Goal: Task Accomplishment & Management: Use online tool/utility

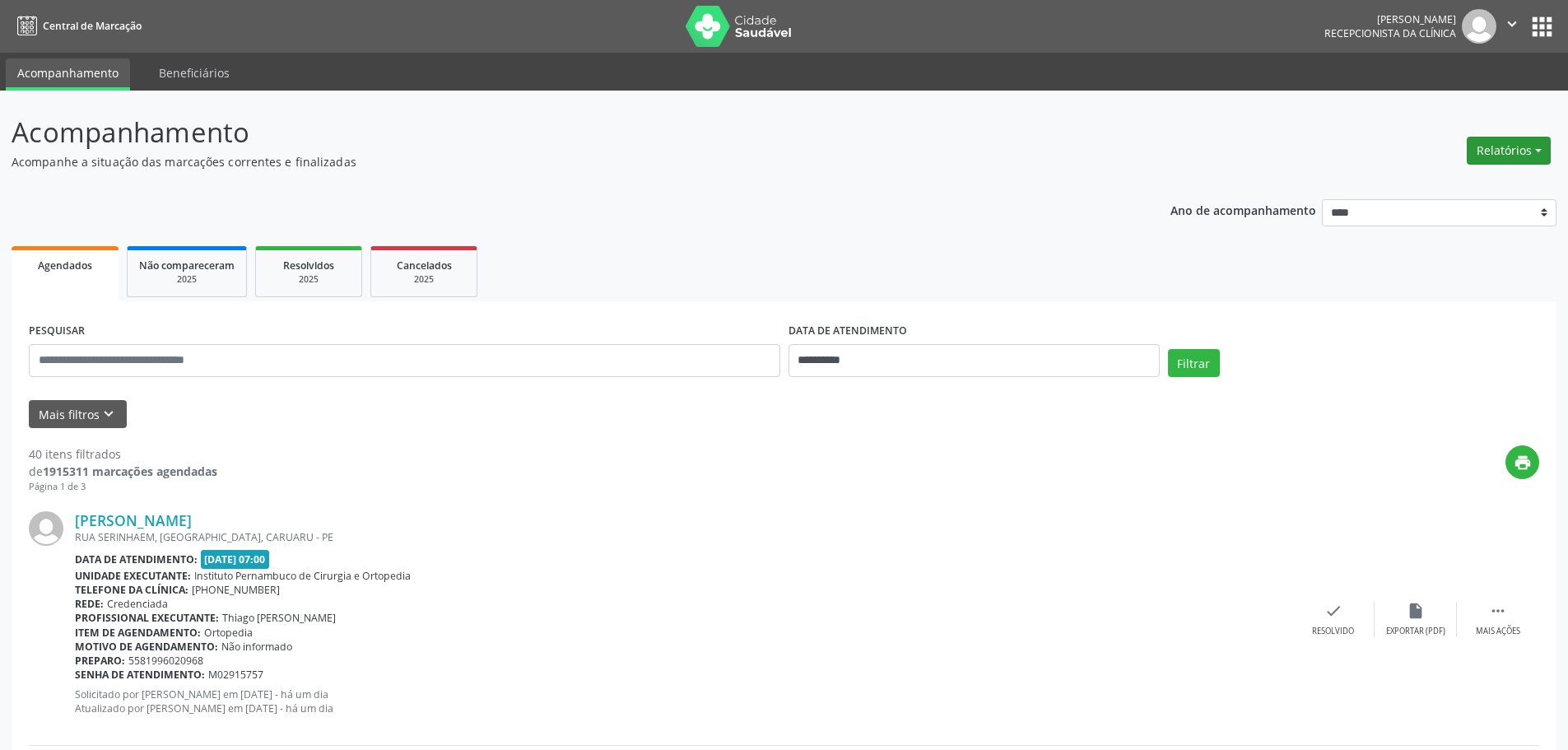
click at [1522, 145] on button "Relatórios" at bounding box center [1509, 150] width 84 height 28
click at [1443, 180] on link "Agendamentos" at bounding box center [1463, 186] width 177 height 23
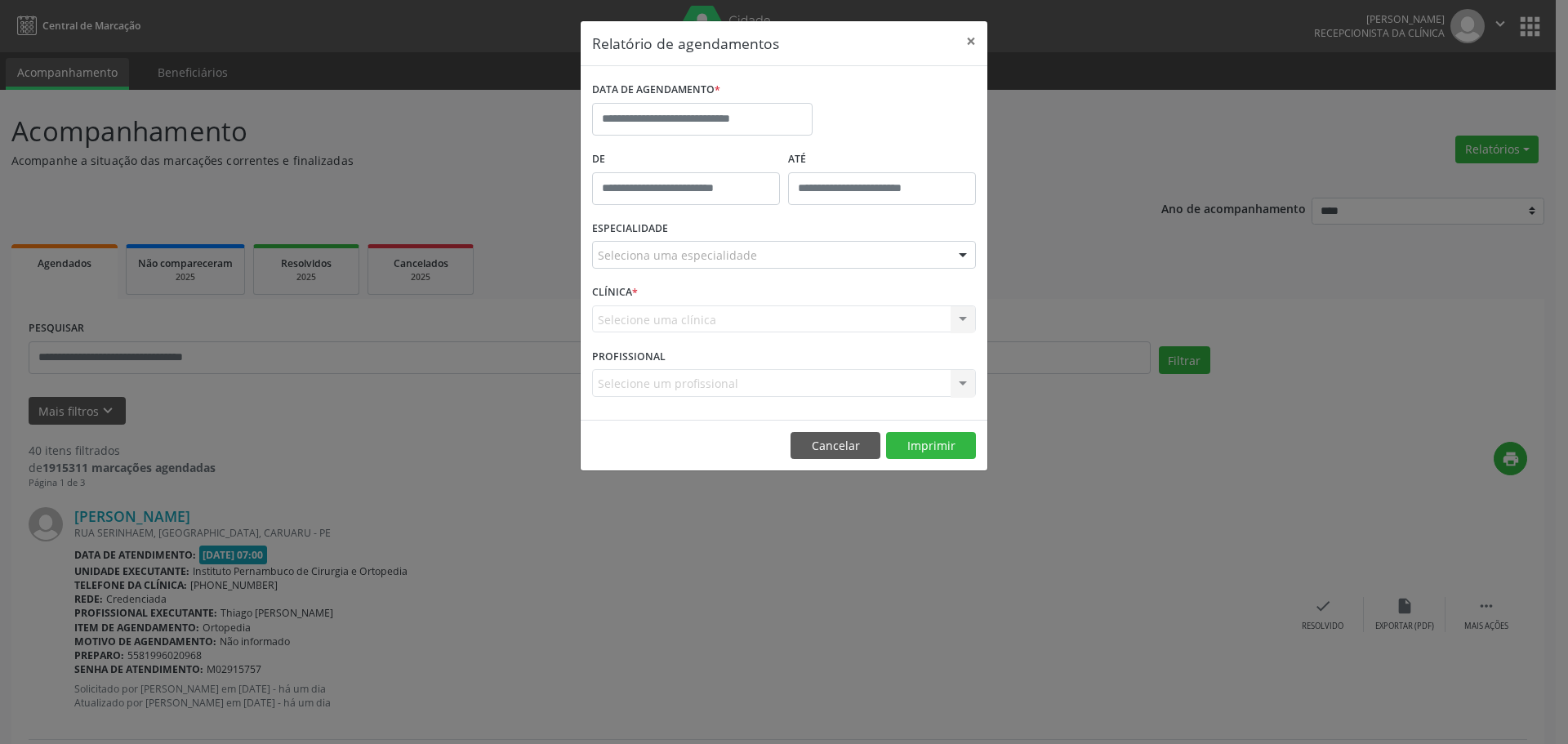
click at [765, 96] on div "DATA DE AGENDAMENTO *" at bounding box center [702, 91] width 220 height 25
click at [765, 113] on input "text" at bounding box center [702, 120] width 220 height 33
click at [755, 208] on span "4" at bounding box center [753, 205] width 32 height 32
type input "**********"
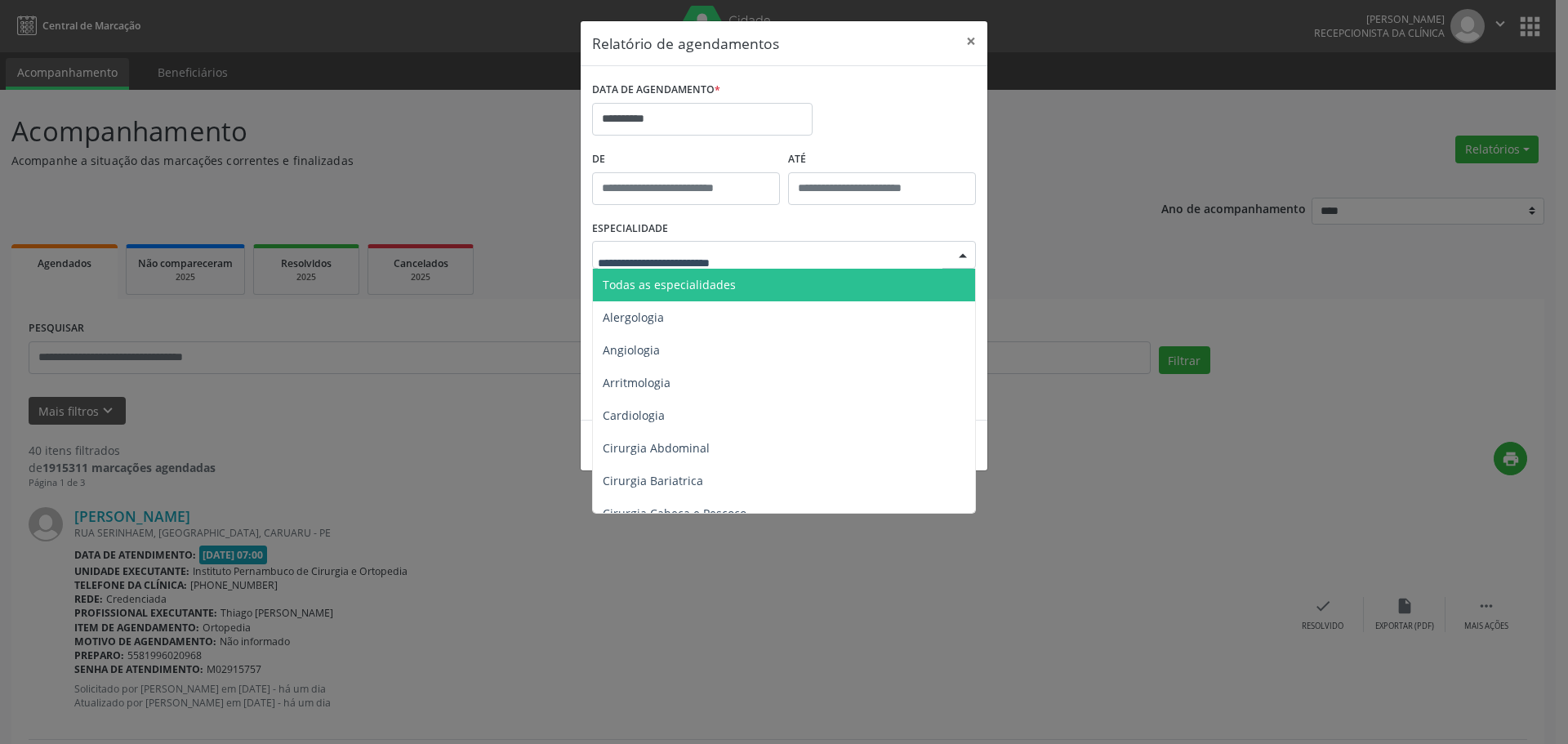
click at [701, 281] on span "Todas as especialidades" at bounding box center [669, 284] width 133 height 16
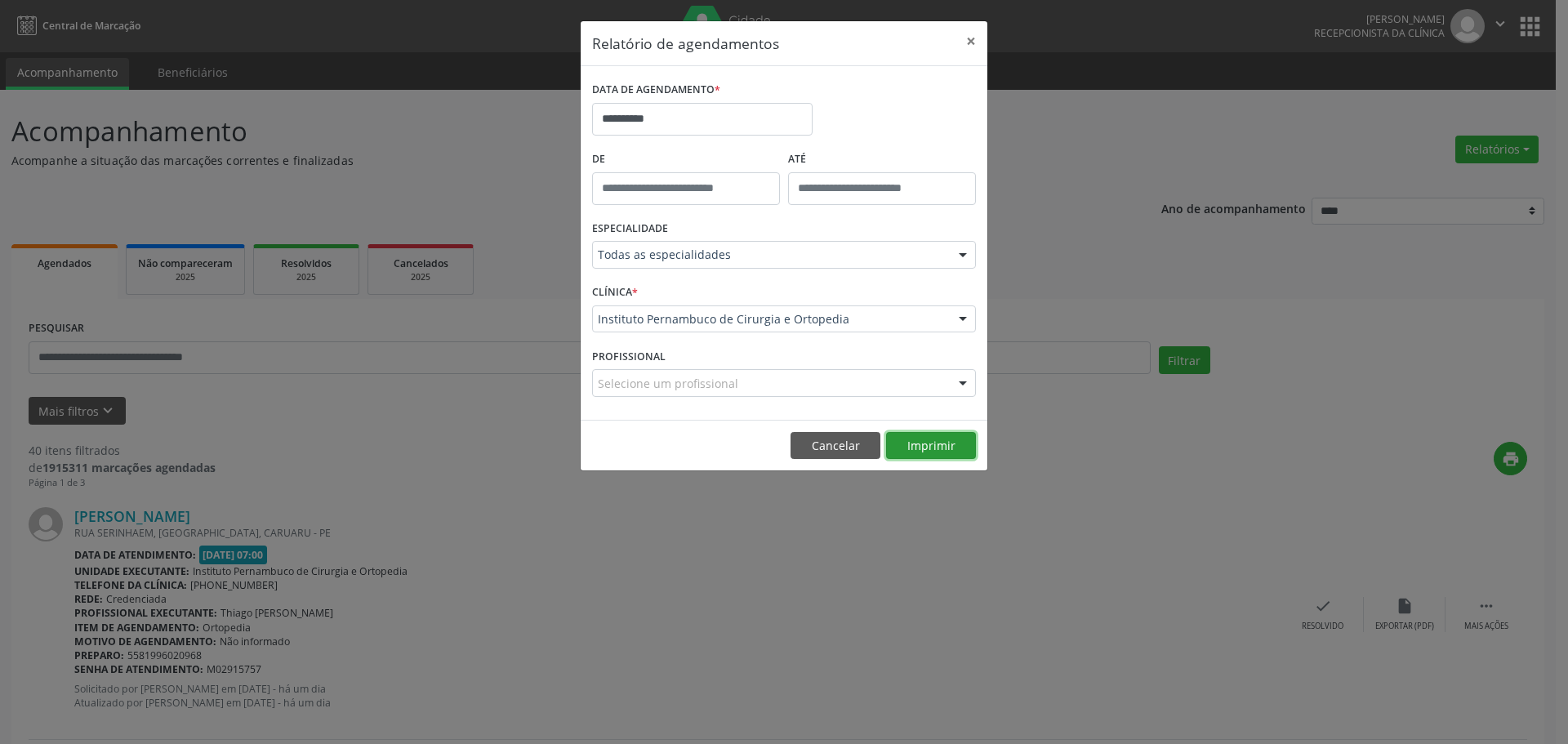
click at [915, 449] on button "Imprimir" at bounding box center [931, 446] width 90 height 28
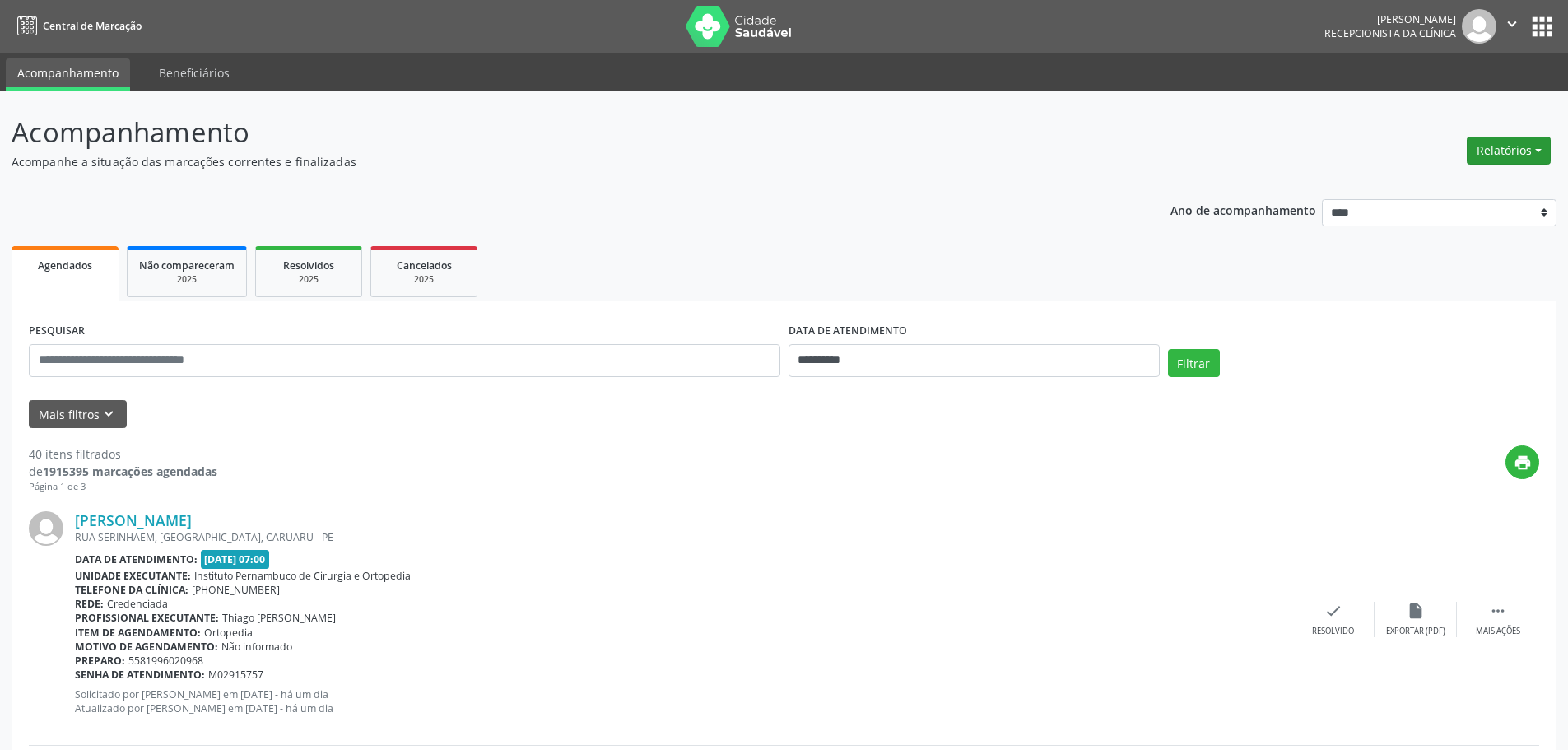
click at [1525, 154] on button "Relatórios" at bounding box center [1509, 150] width 84 height 28
click at [1415, 181] on link "Agendamentos" at bounding box center [1463, 186] width 177 height 23
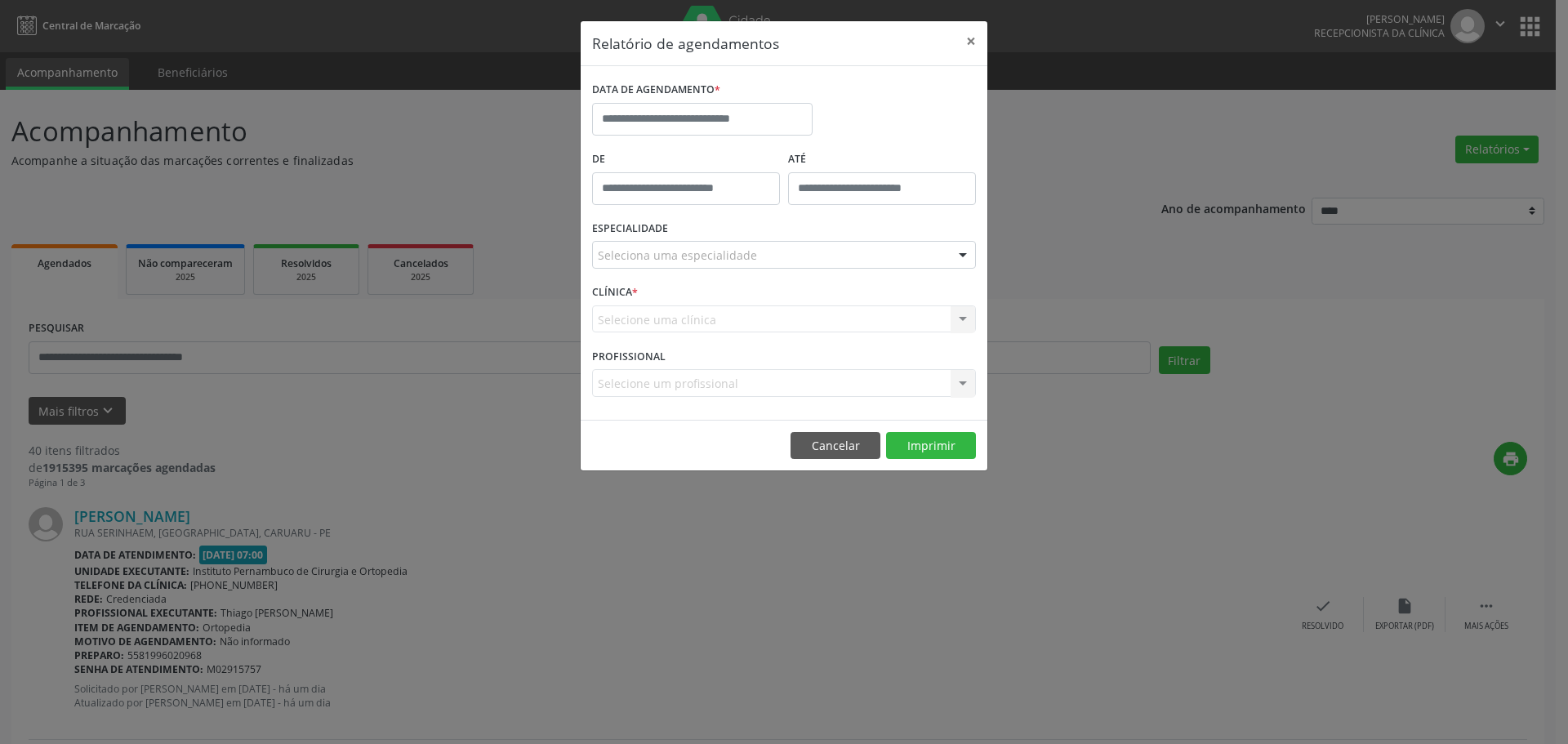
click at [717, 94] on span "*" at bounding box center [718, 90] width 6 height 15
click at [724, 109] on input "text" at bounding box center [702, 120] width 220 height 33
click at [753, 196] on span "4" at bounding box center [753, 205] width 32 height 32
type input "**********"
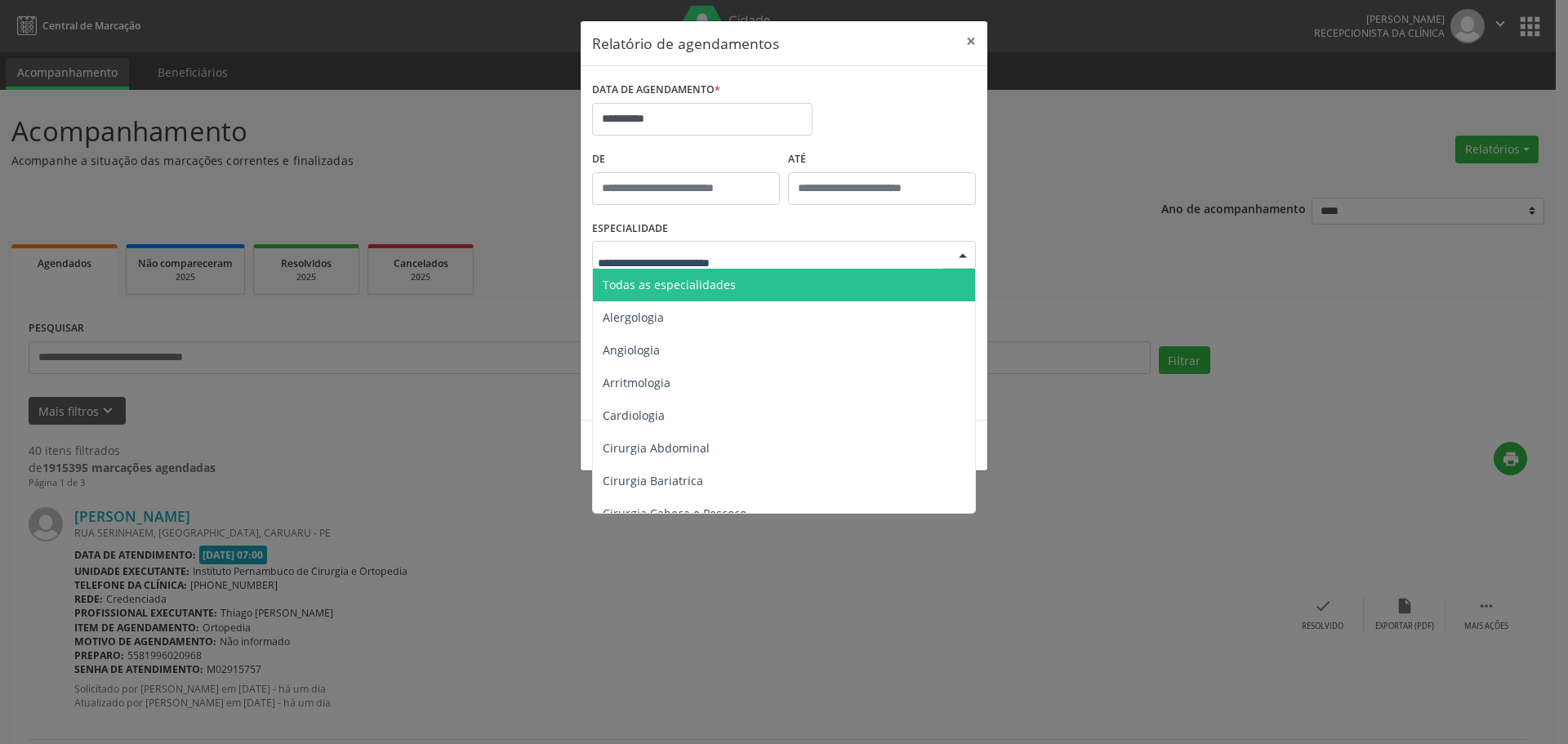
click at [683, 295] on span "Todas as especialidades" at bounding box center [785, 285] width 385 height 33
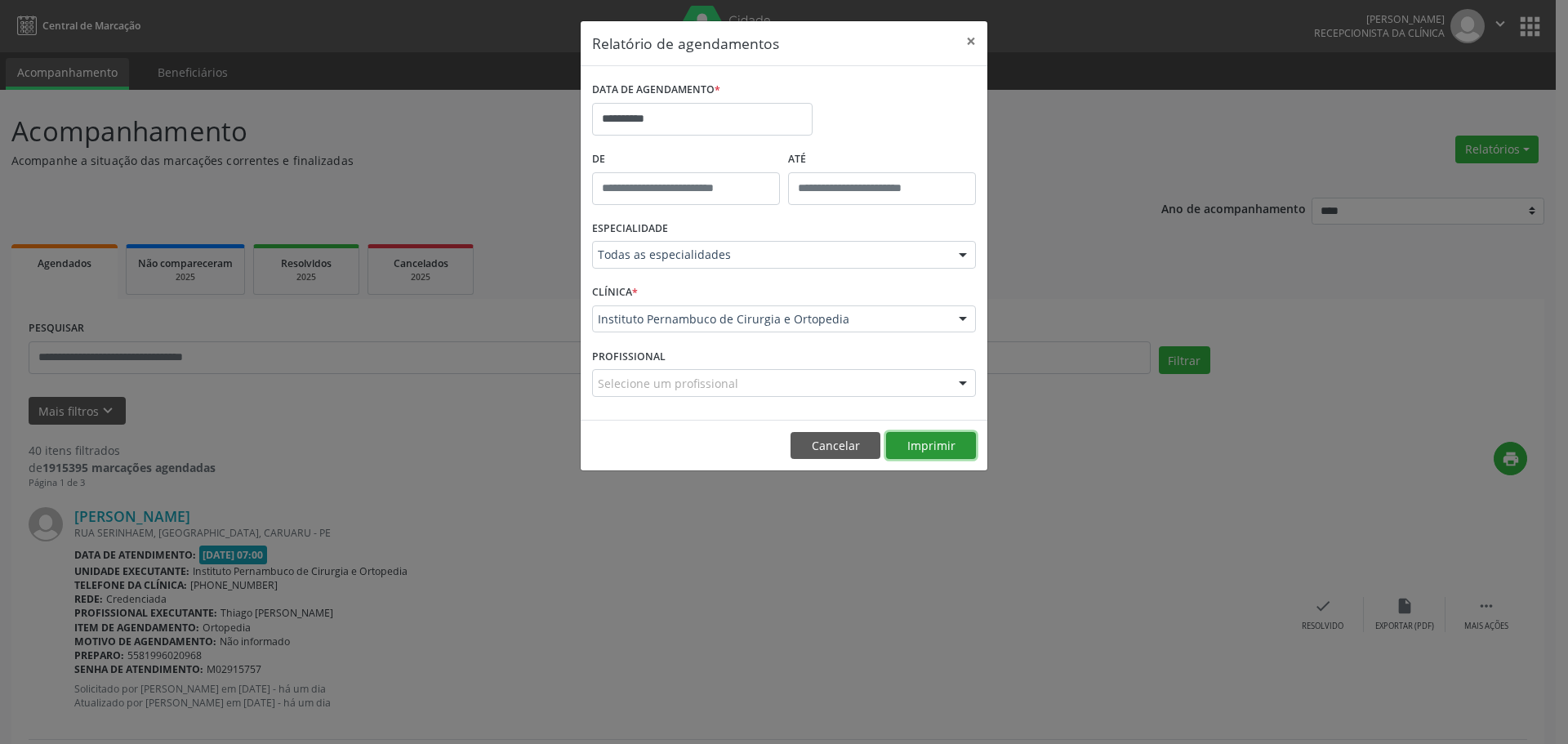
click at [927, 445] on button "Imprimir" at bounding box center [931, 446] width 90 height 28
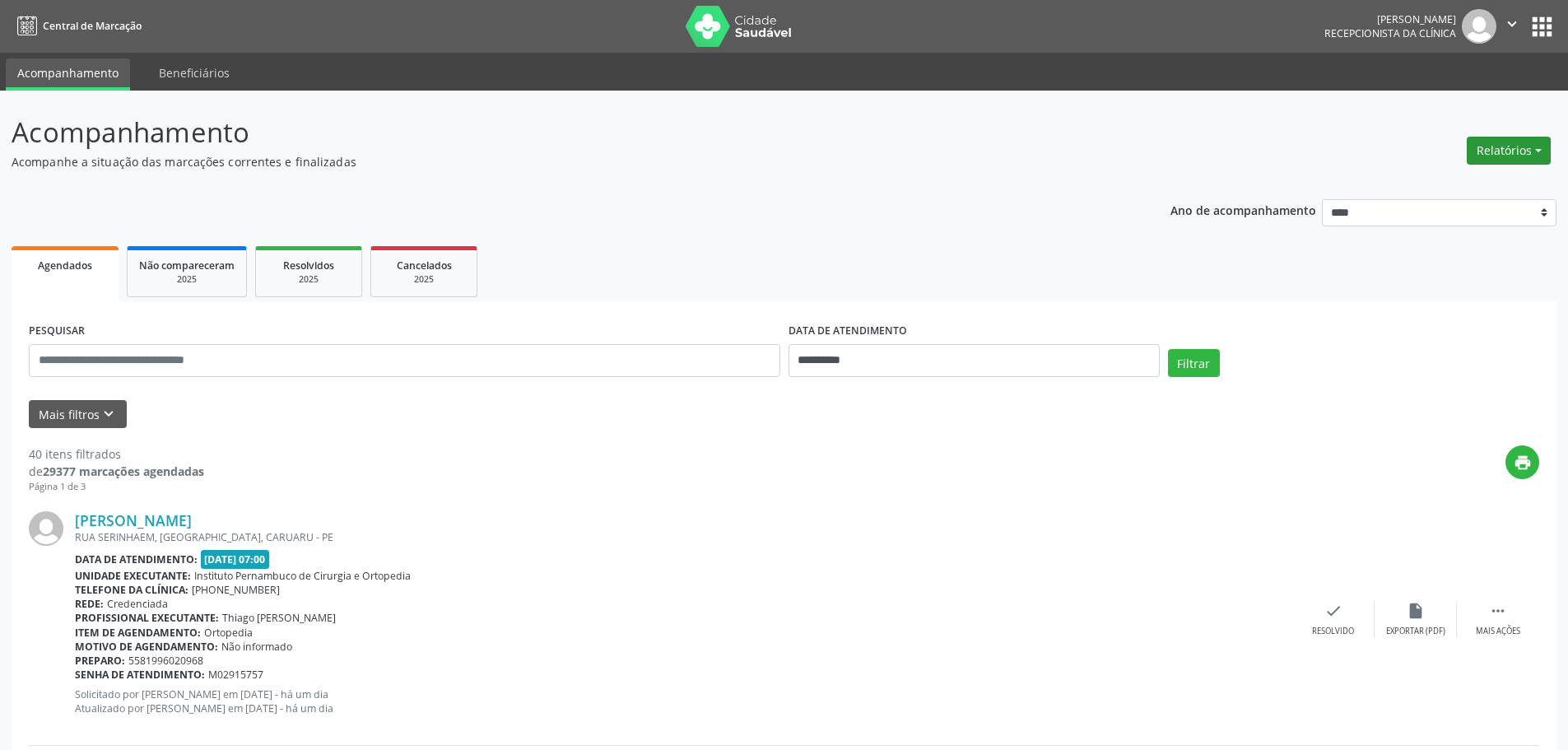
click at [1501, 153] on button "Relatórios" at bounding box center [1509, 150] width 84 height 28
click at [1457, 180] on link "Agendamentos" at bounding box center [1463, 186] width 177 height 23
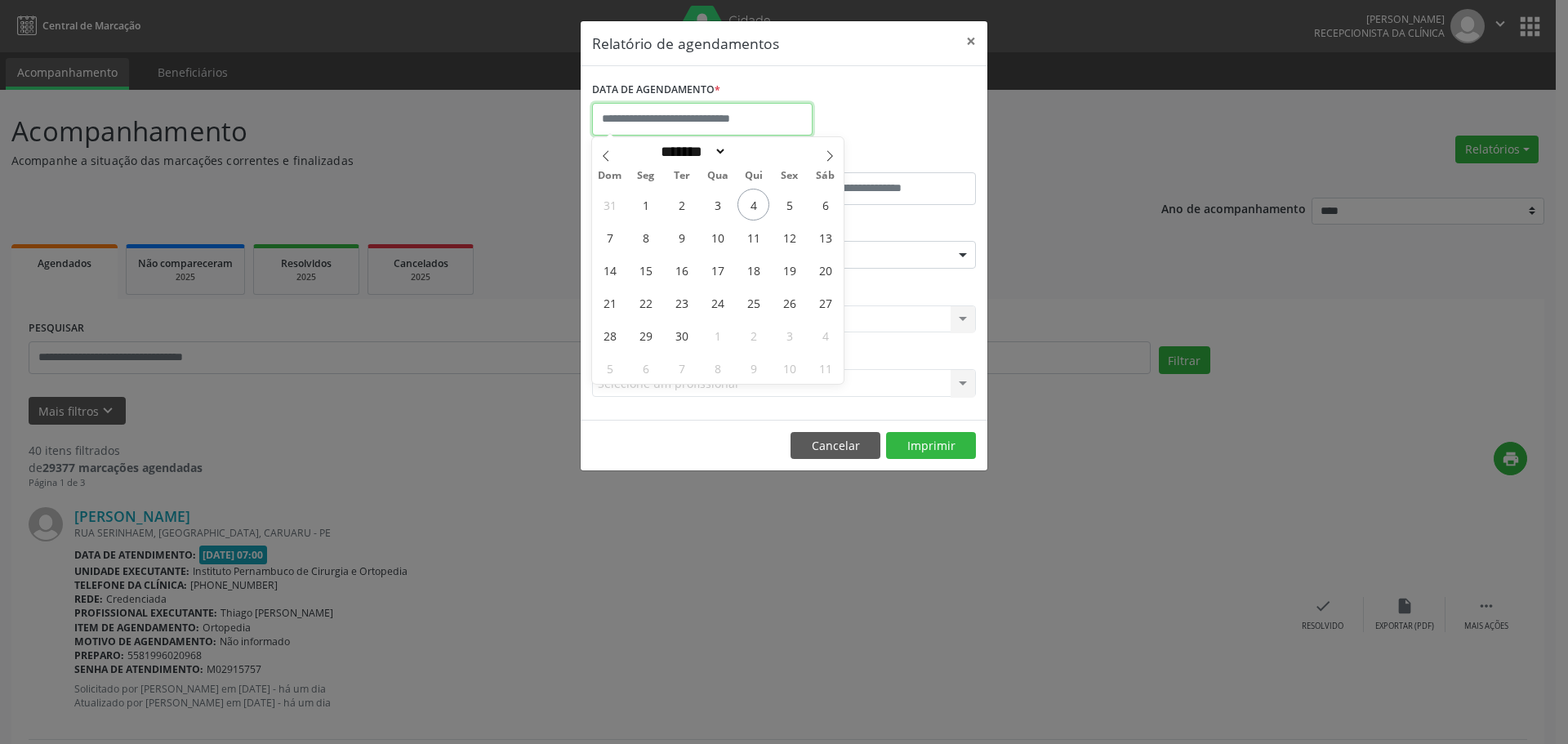
click at [761, 106] on input "text" at bounding box center [702, 120] width 220 height 33
click at [791, 205] on span "5" at bounding box center [789, 205] width 32 height 32
type input "**********"
click at [791, 205] on span "5" at bounding box center [789, 205] width 32 height 32
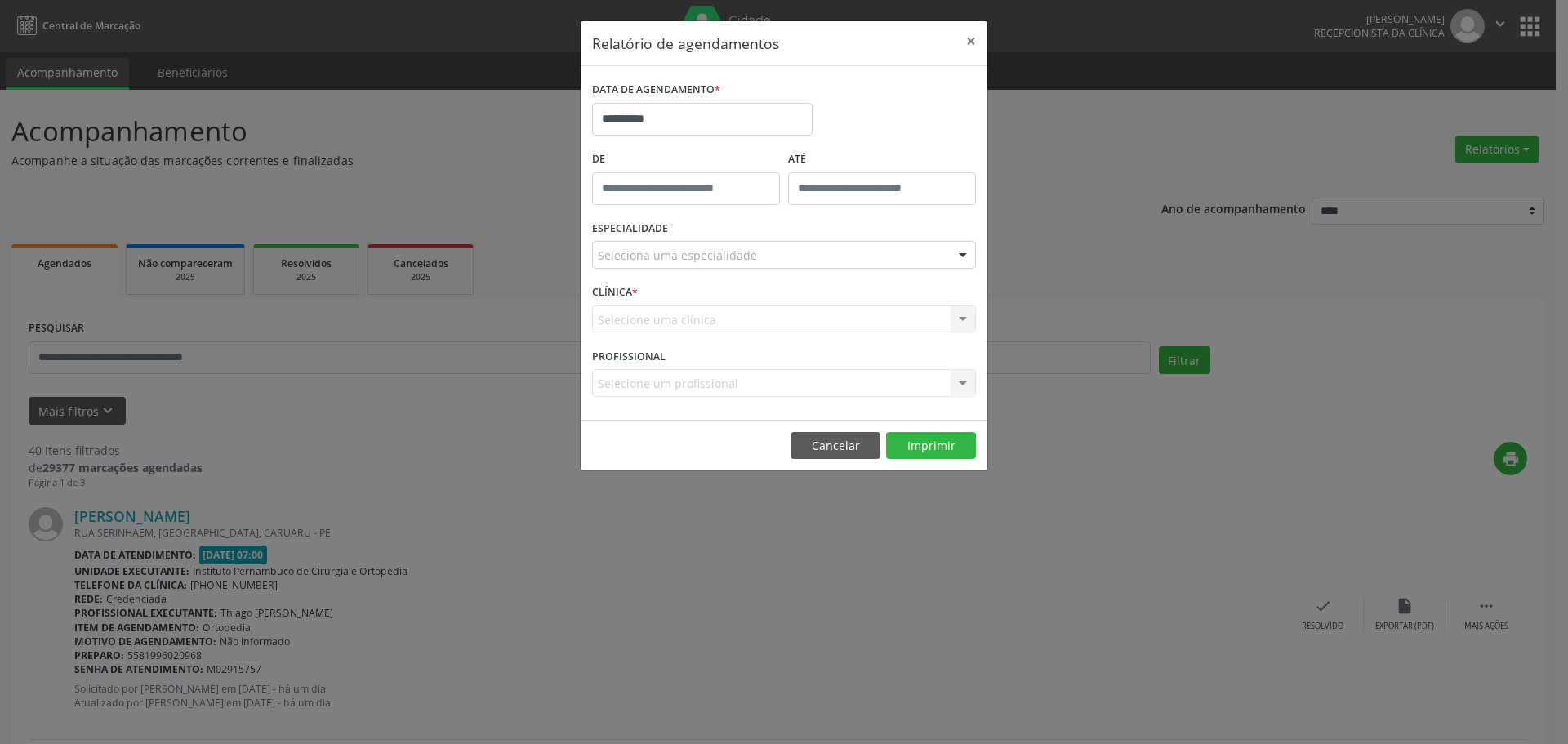
click at [754, 256] on div "Seleciona uma especialidade" at bounding box center [784, 254] width 384 height 28
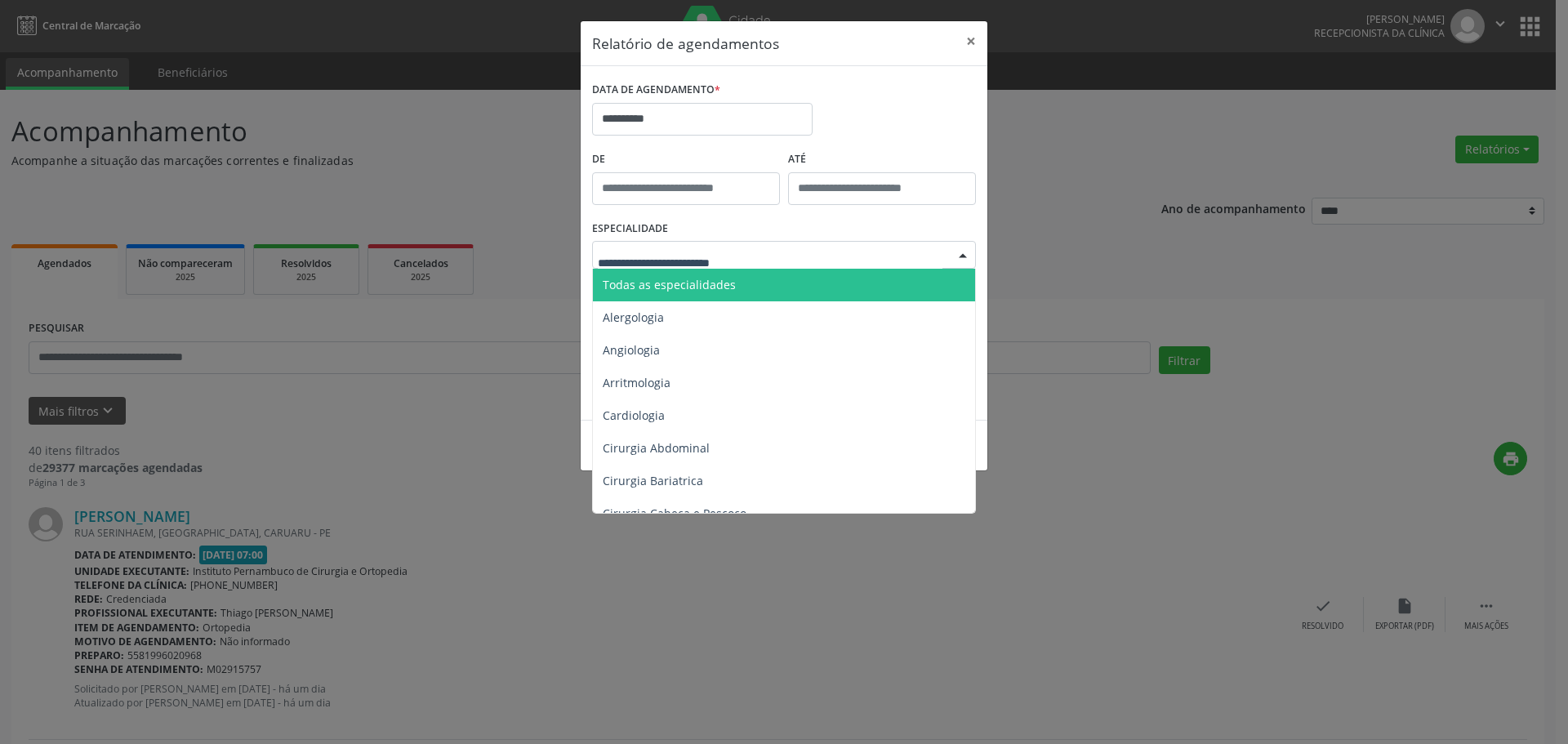
click at [743, 282] on span "Todas as especialidades" at bounding box center [785, 285] width 385 height 33
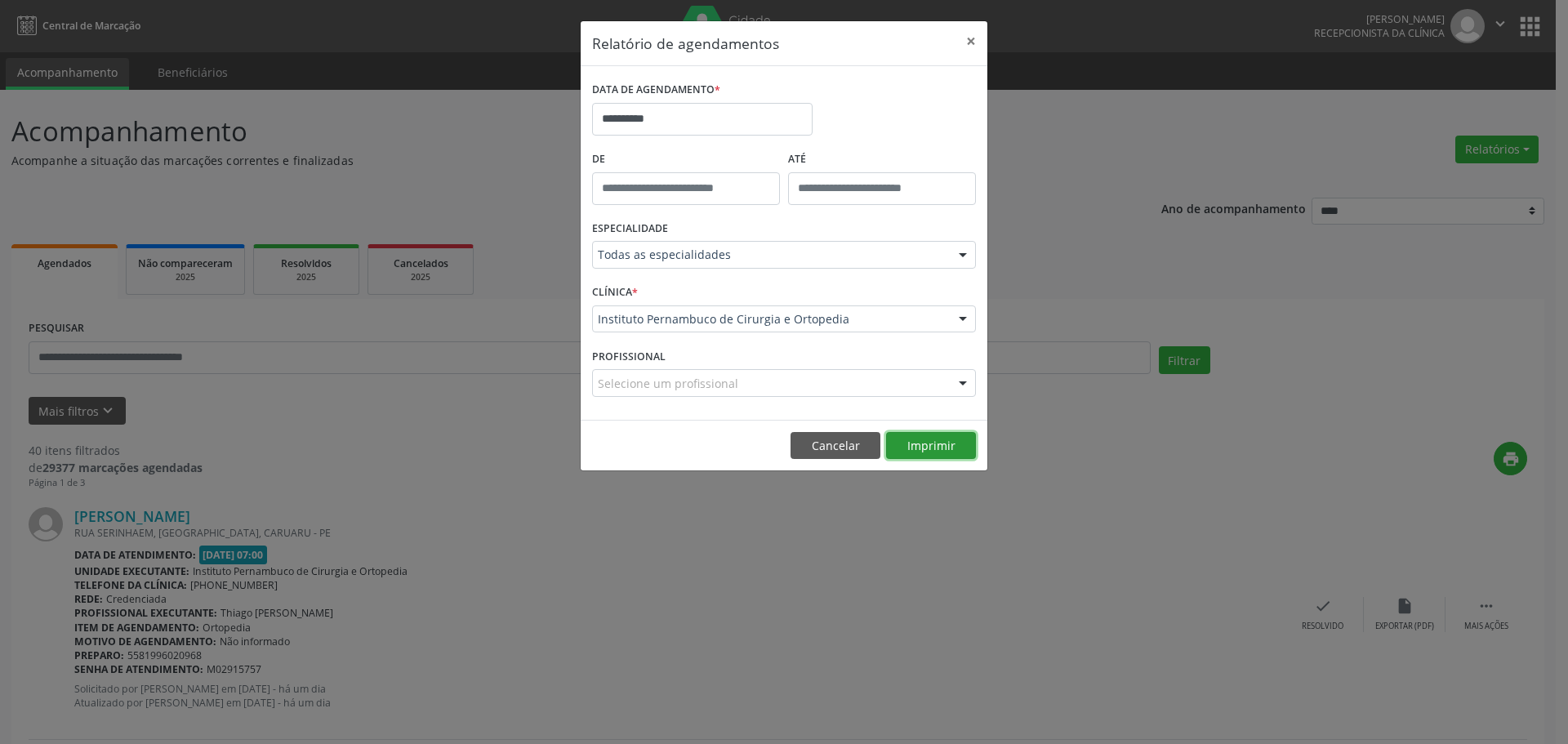
click at [916, 437] on button "Imprimir" at bounding box center [931, 446] width 90 height 28
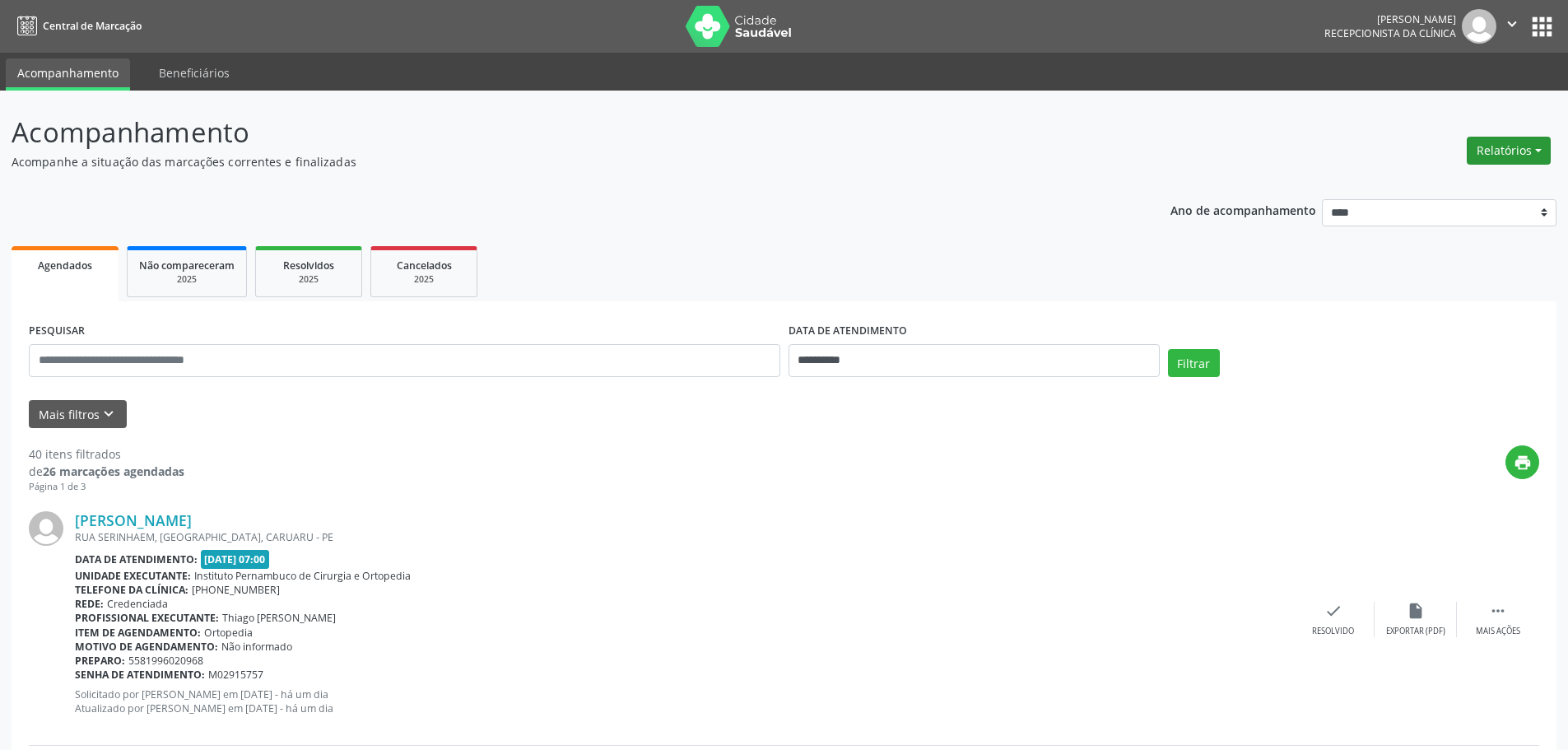
click at [1489, 149] on button "Relatórios" at bounding box center [1509, 150] width 84 height 28
click at [1419, 190] on link "Agendamentos" at bounding box center [1463, 186] width 177 height 23
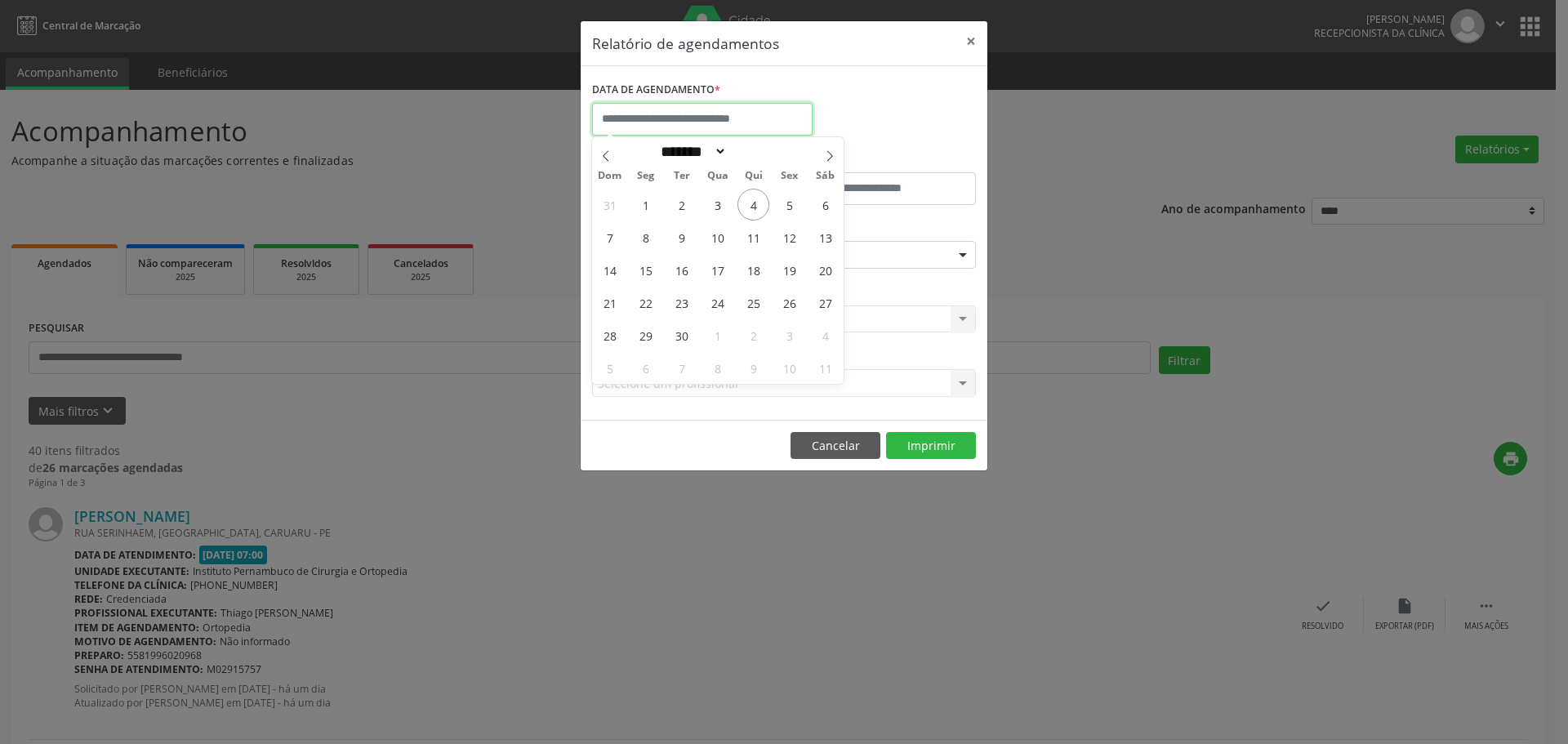
click at [775, 114] on input "text" at bounding box center [702, 120] width 220 height 33
click at [784, 215] on span "5" at bounding box center [789, 205] width 32 height 32
type input "**********"
click at [784, 215] on span "5" at bounding box center [789, 205] width 32 height 32
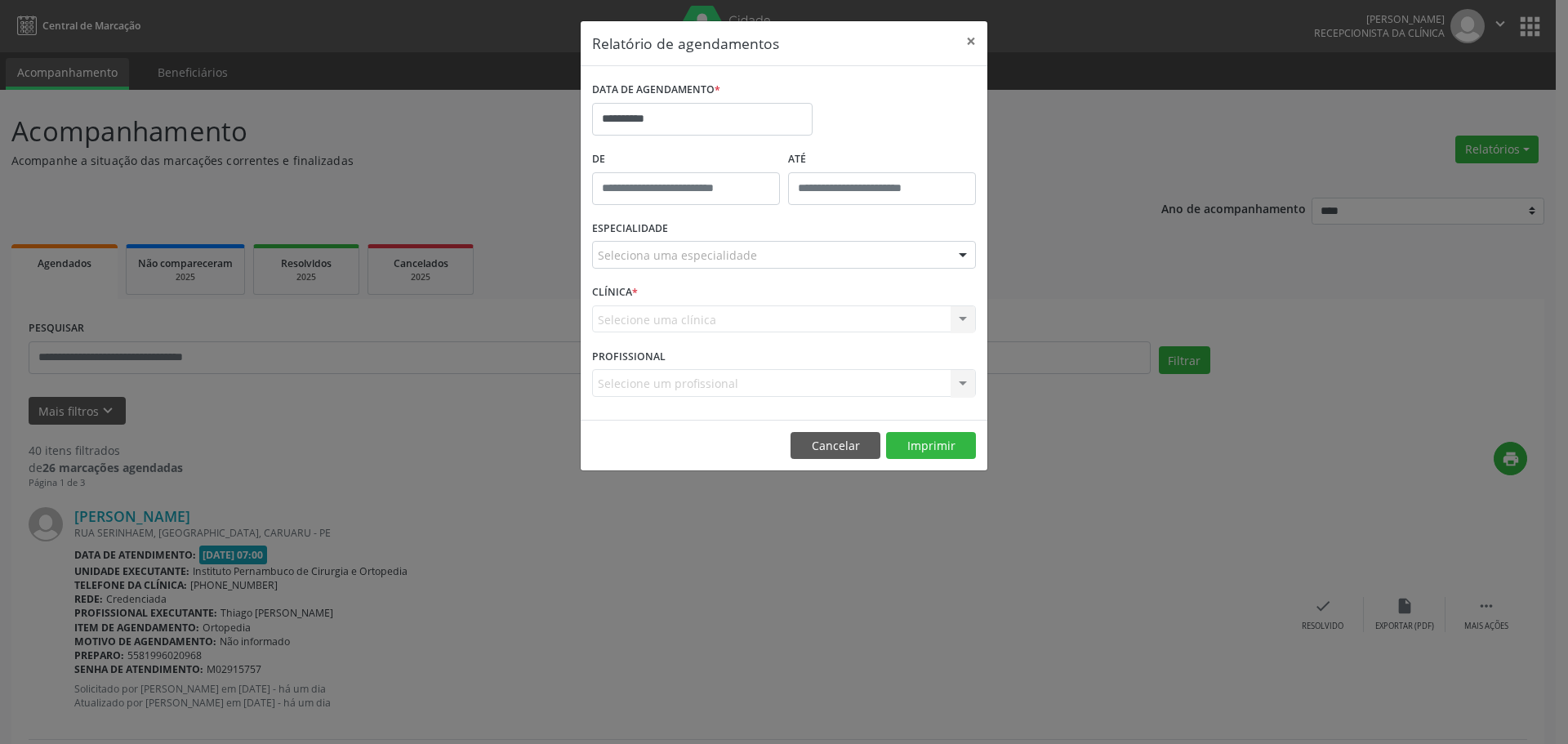
click at [761, 251] on div "Seleciona uma especialidade" at bounding box center [784, 254] width 384 height 28
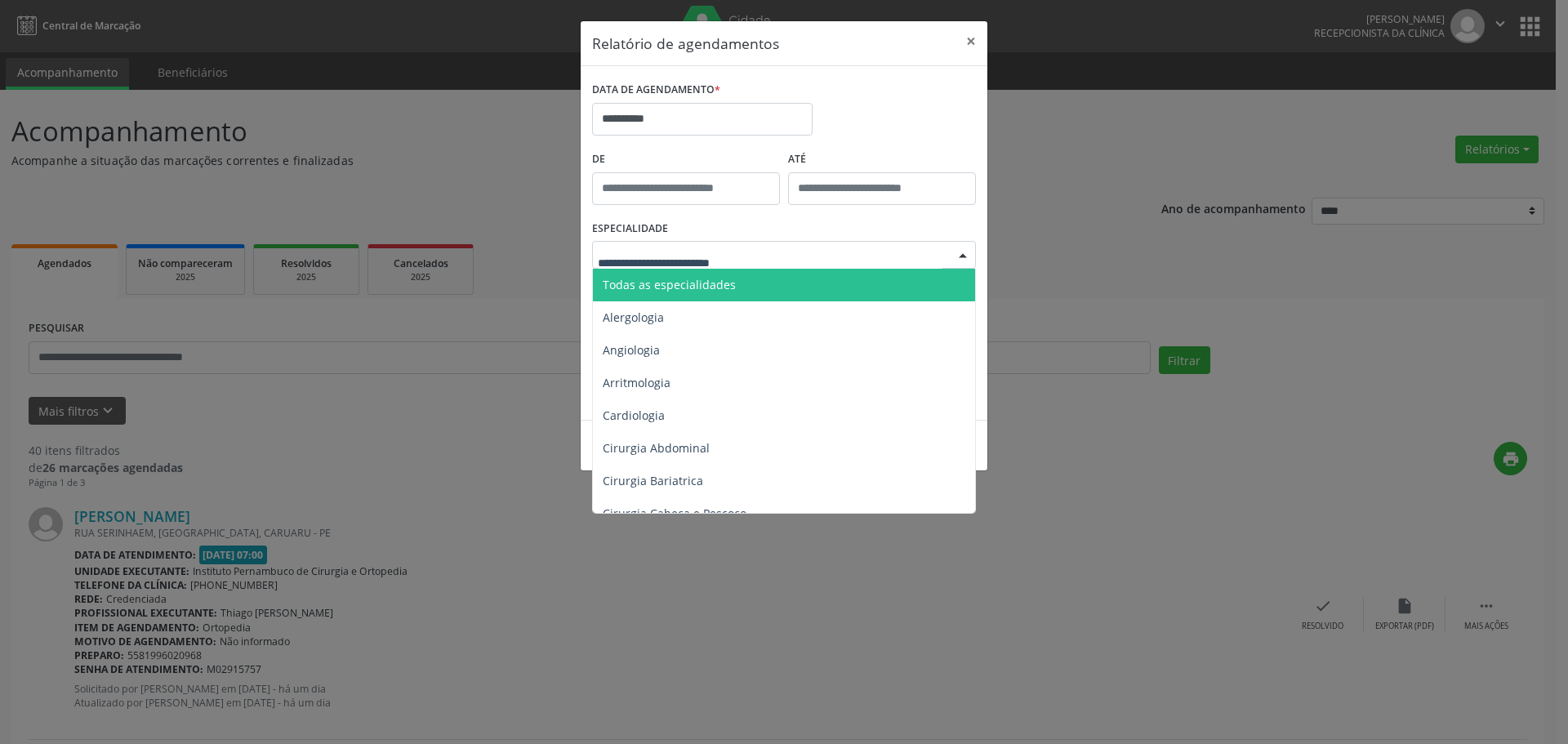
click at [740, 279] on span "Todas as especialidades" at bounding box center [785, 285] width 385 height 33
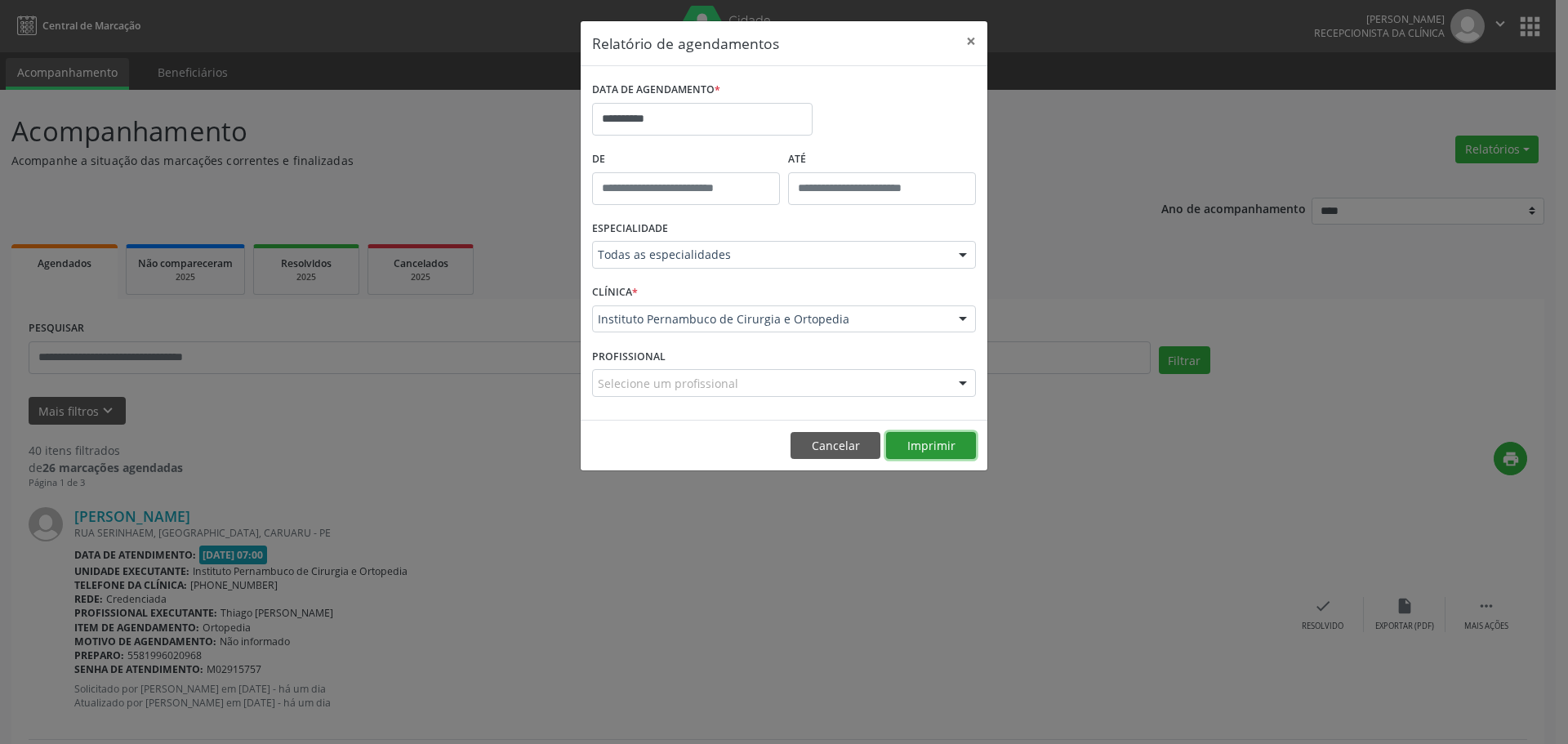
click at [925, 442] on button "Imprimir" at bounding box center [931, 446] width 90 height 28
click at [707, 119] on input "**********" at bounding box center [702, 120] width 220 height 33
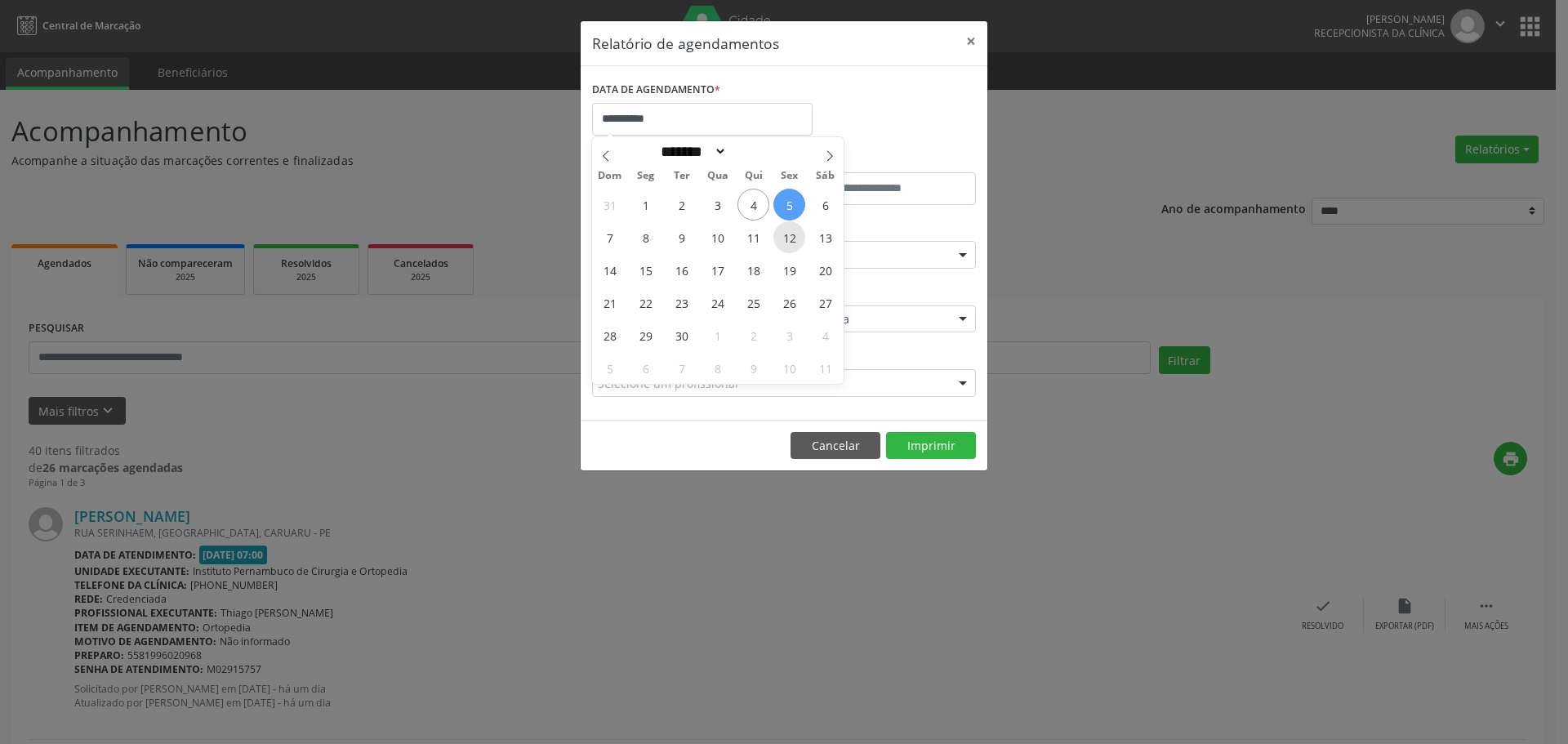
click at [788, 240] on span "12" at bounding box center [789, 237] width 32 height 32
type input "**********"
click at [788, 240] on span "12" at bounding box center [789, 237] width 32 height 32
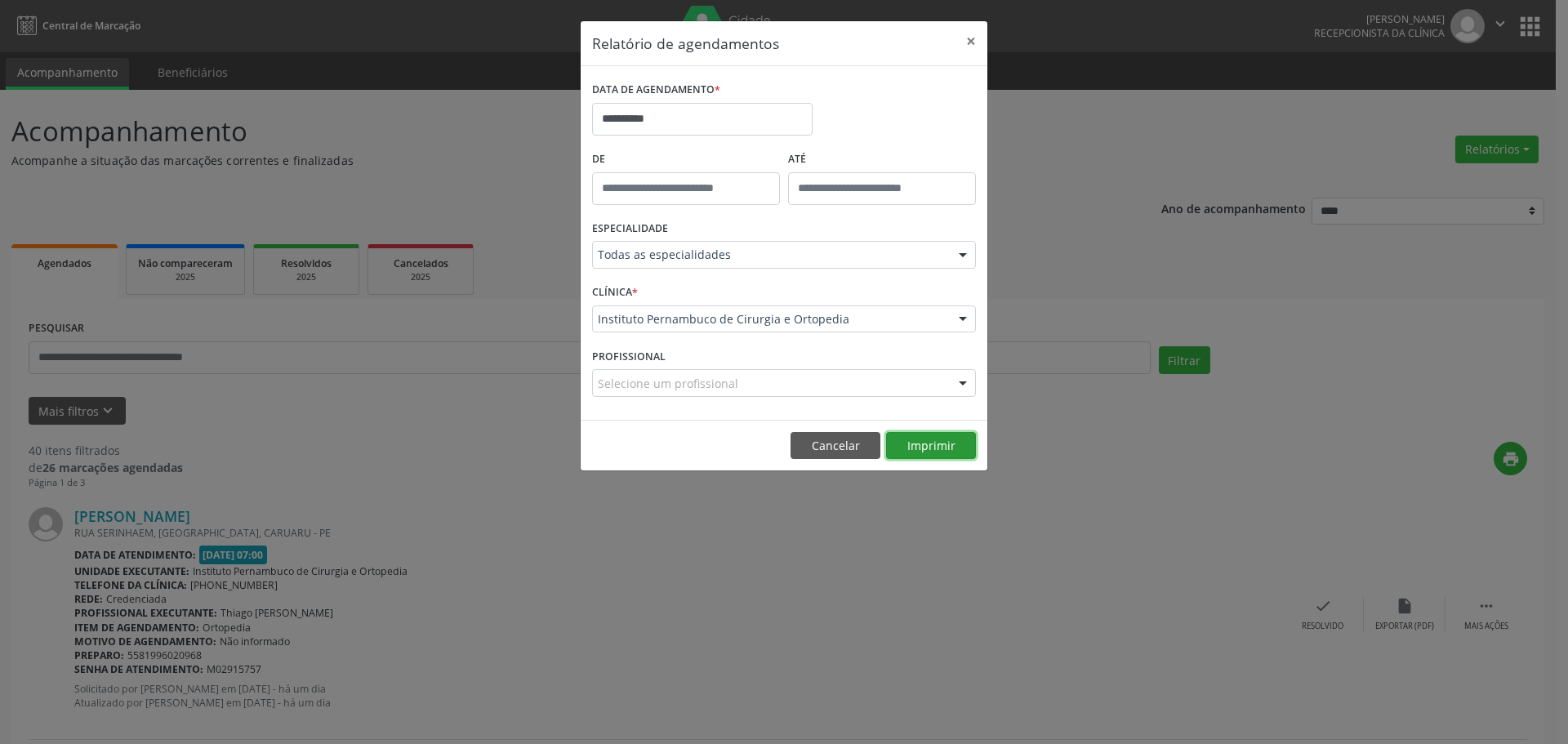
click at [930, 441] on button "Imprimir" at bounding box center [931, 446] width 90 height 28
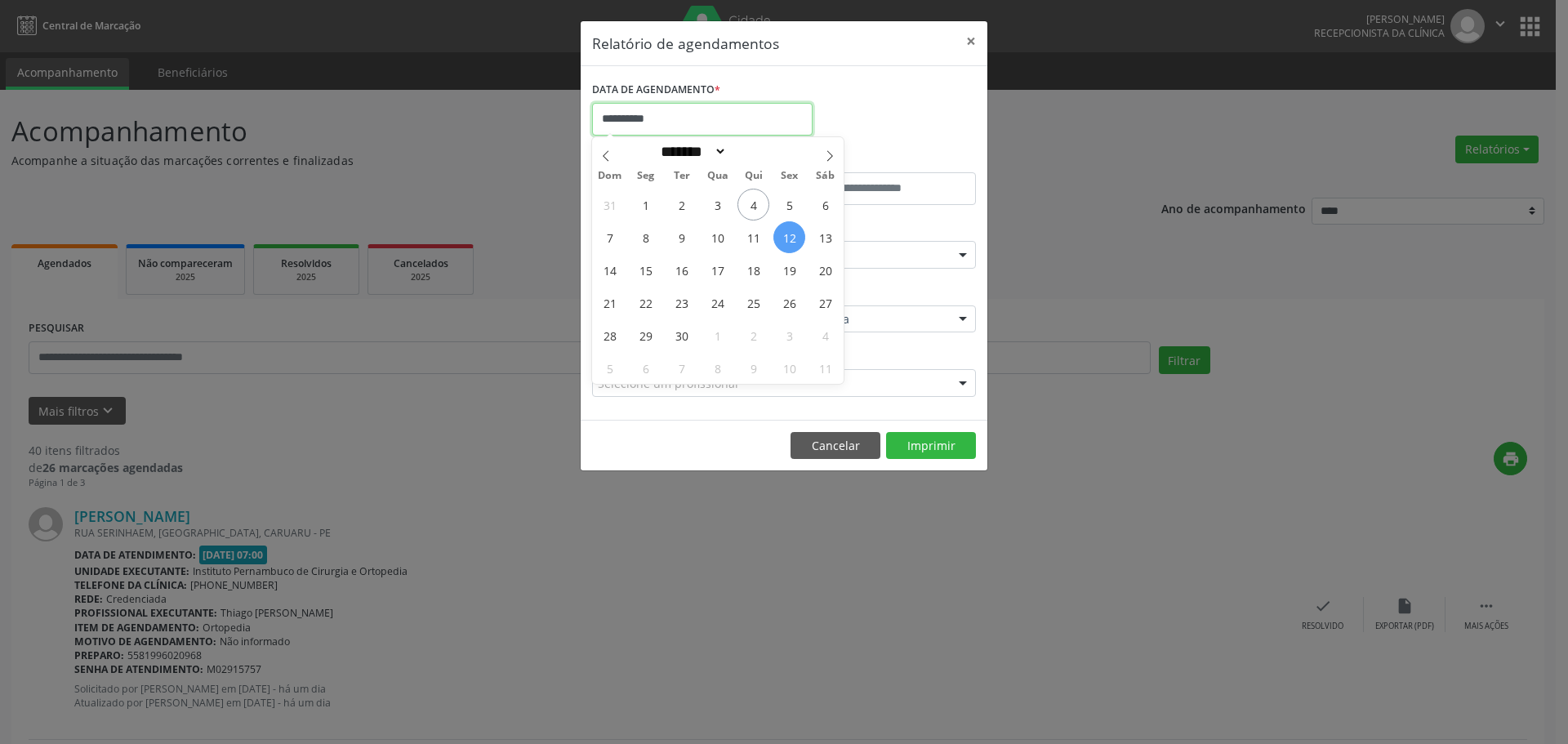
click at [729, 114] on input "**********" at bounding box center [702, 120] width 220 height 33
click at [784, 269] on span "19" at bounding box center [789, 270] width 32 height 32
type input "**********"
click at [784, 269] on span "19" at bounding box center [789, 270] width 32 height 32
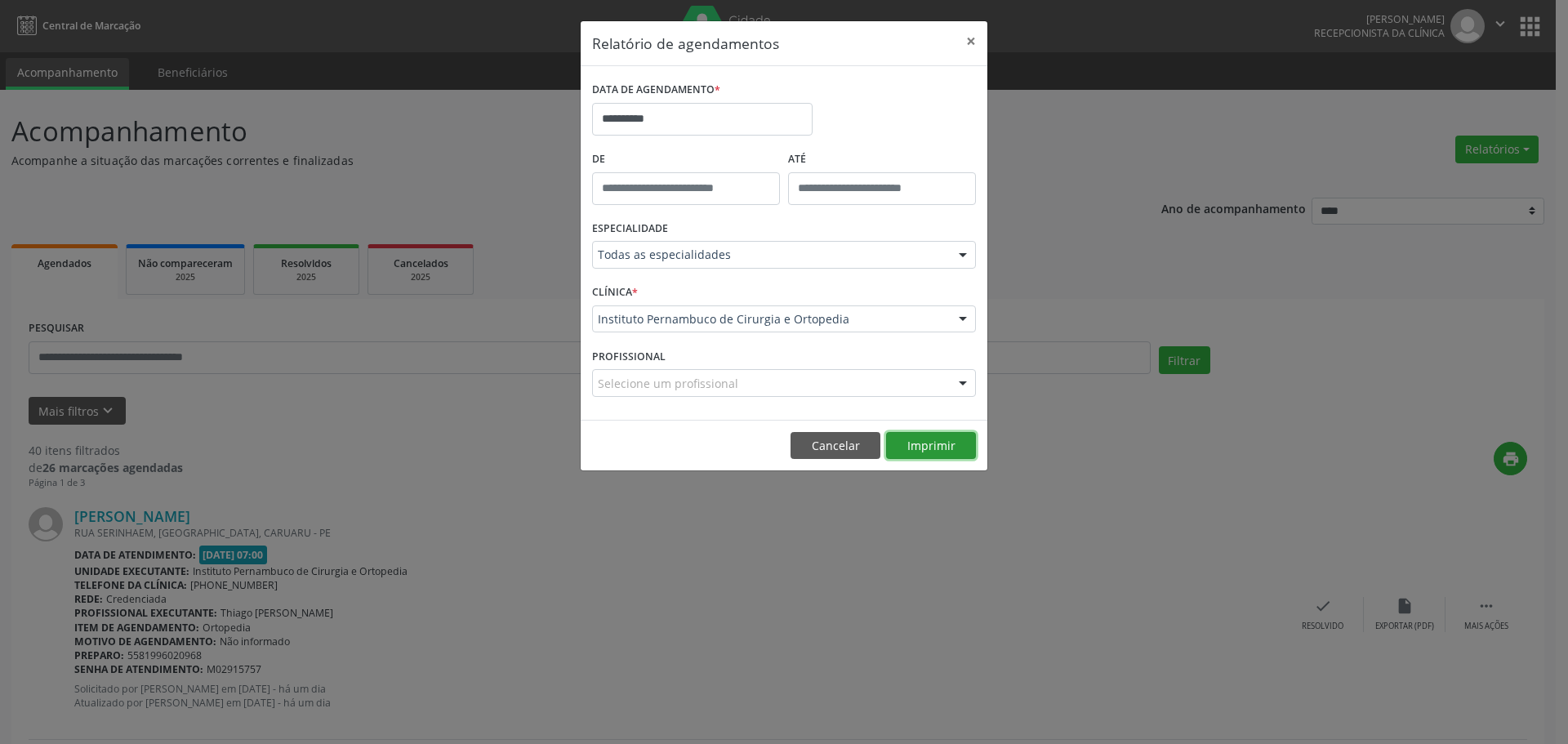
click at [916, 439] on button "Imprimir" at bounding box center [931, 446] width 90 height 28
